Goal: Task Accomplishment & Management: Use online tool/utility

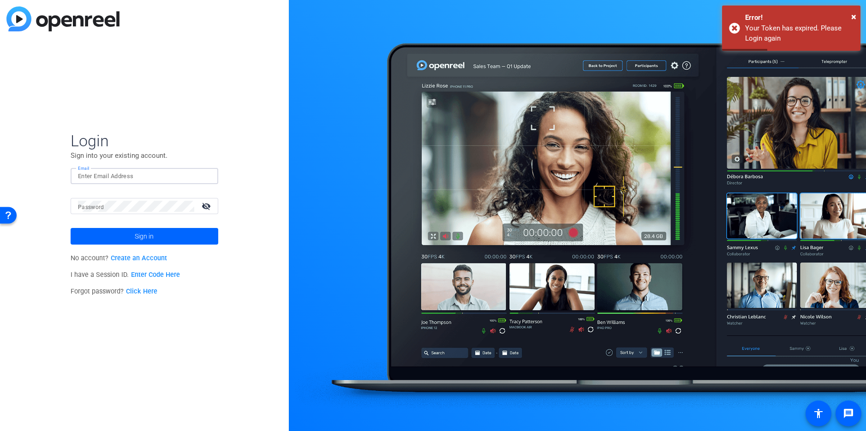
click at [122, 175] on input "Email" at bounding box center [144, 176] width 133 height 11
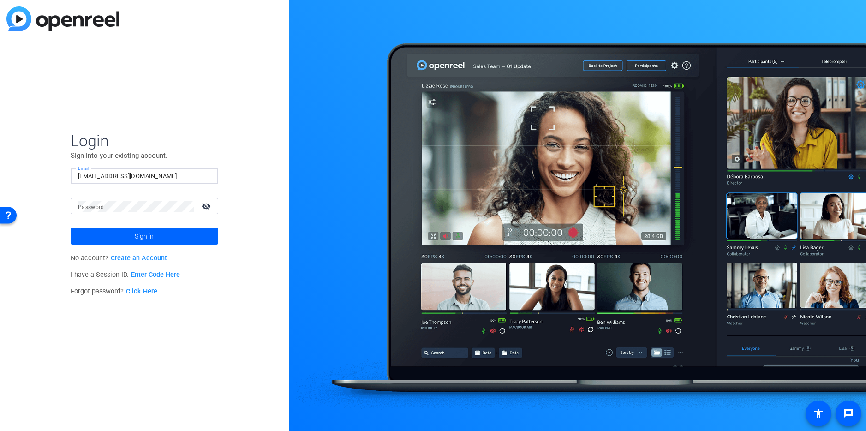
type input "[EMAIL_ADDRESS][DOMAIN_NAME]"
click at [106, 235] on span at bounding box center [145, 236] width 148 height 22
click at [92, 176] on input "Email" at bounding box center [144, 176] width 133 height 11
type input "[EMAIL_ADDRESS][DOMAIN_NAME]"
click at [90, 207] on mat-label "Password" at bounding box center [91, 207] width 26 height 6
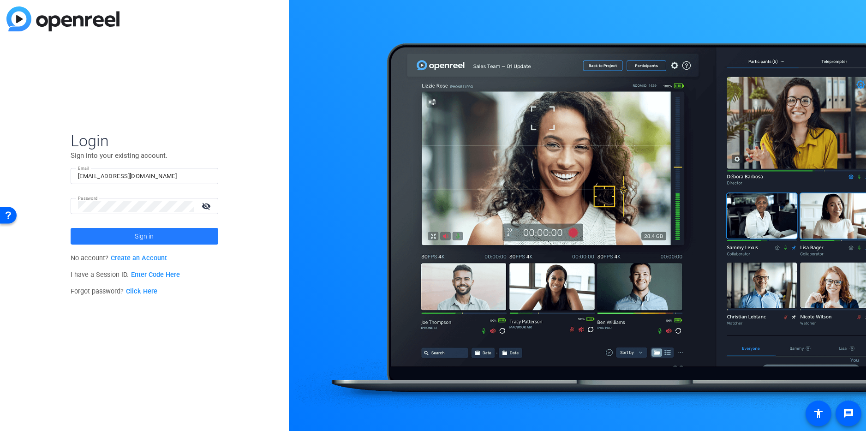
click at [100, 236] on span at bounding box center [145, 236] width 148 height 22
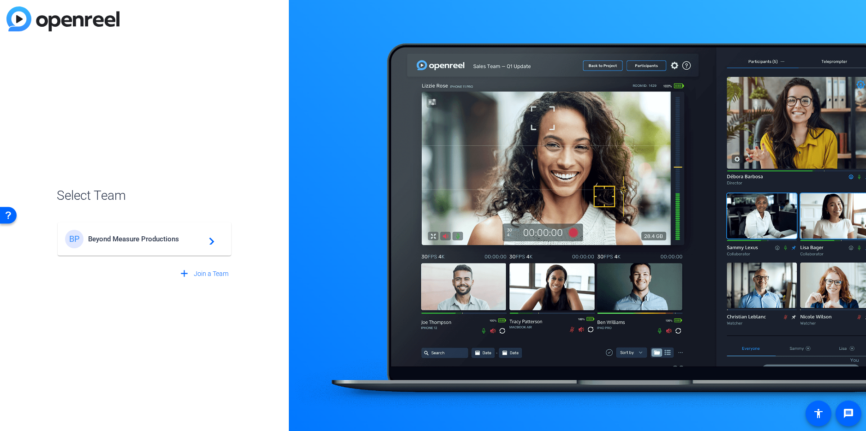
click at [149, 240] on span "Beyond Measure Productions" at bounding box center [145, 239] width 115 height 8
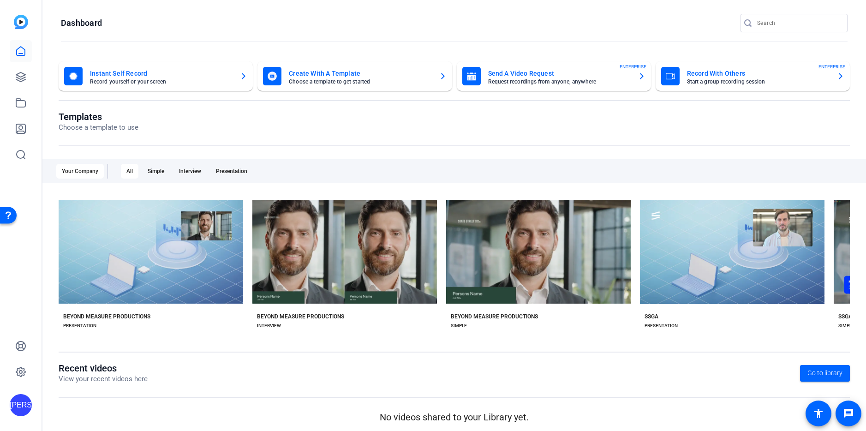
click at [106, 124] on p "Choose a template to use" at bounding box center [99, 127] width 80 height 11
click at [129, 172] on div "All" at bounding box center [130, 171] width 18 height 15
click at [154, 173] on div "Simple" at bounding box center [156, 171] width 28 height 15
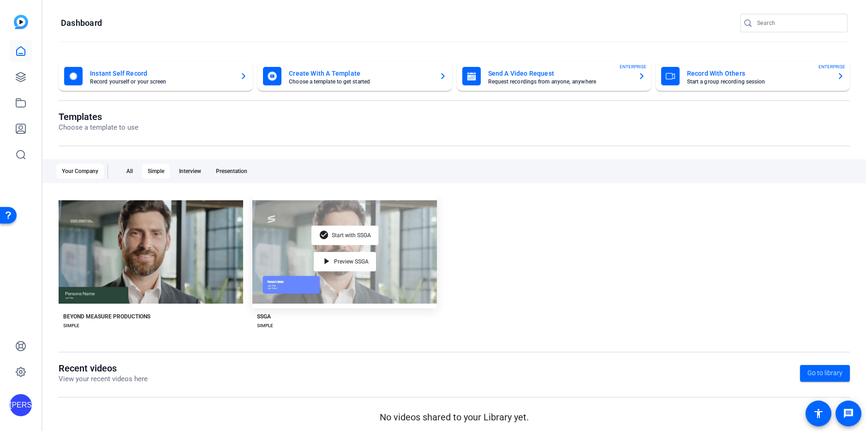
click at [278, 260] on div "check_circle Start with SSGA play_arrow Preview SSGA" at bounding box center [344, 252] width 184 height 113
click at [327, 259] on mat-icon "play_arrow" at bounding box center [326, 261] width 11 height 11
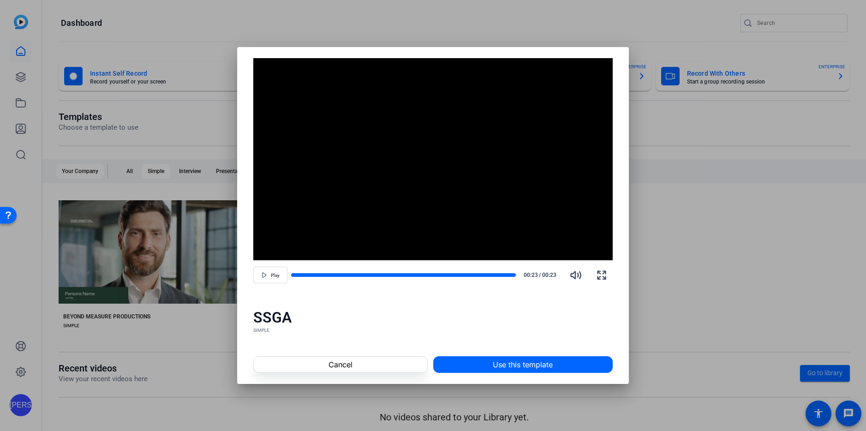
click at [666, 319] on div at bounding box center [433, 215] width 866 height 431
